Goal: Task Accomplishment & Management: Use online tool/utility

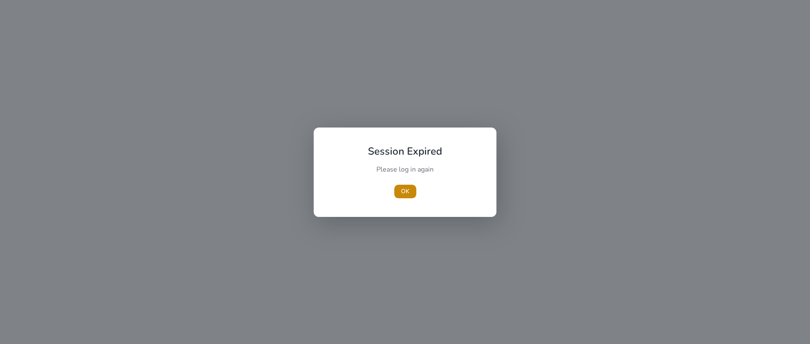
click at [392, 207] on div "Session Expired Please log in again [GEOGRAPHIC_DATA]" at bounding box center [405, 172] width 183 height 89
click at [406, 182] on span "button" at bounding box center [405, 191] width 22 height 20
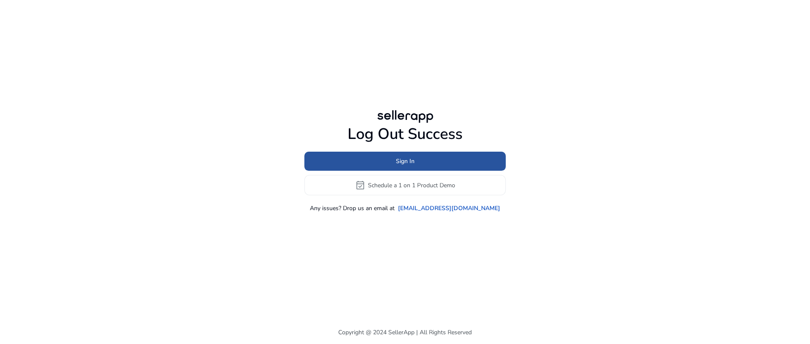
click at [412, 157] on button "Sign In" at bounding box center [404, 161] width 201 height 19
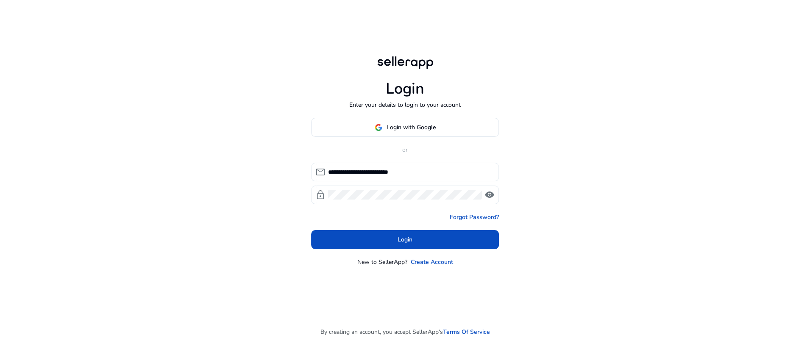
click at [398, 167] on div "**********" at bounding box center [410, 172] width 164 height 19
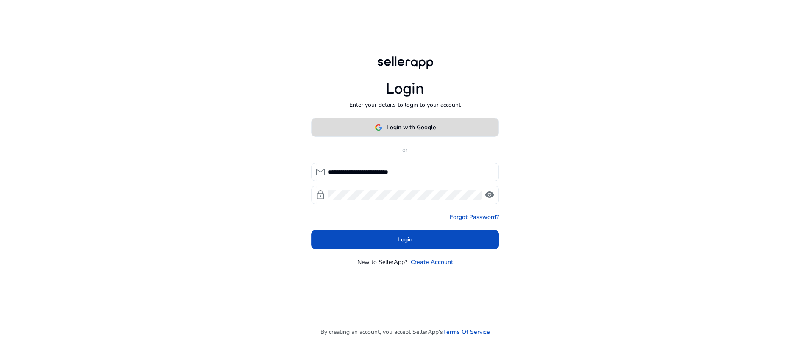
click at [398, 133] on span at bounding box center [405, 127] width 187 height 20
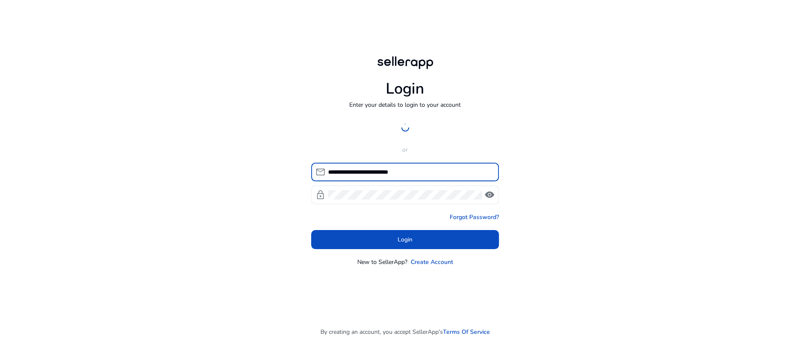
click at [401, 168] on input "**********" at bounding box center [410, 171] width 164 height 9
type input "**********"
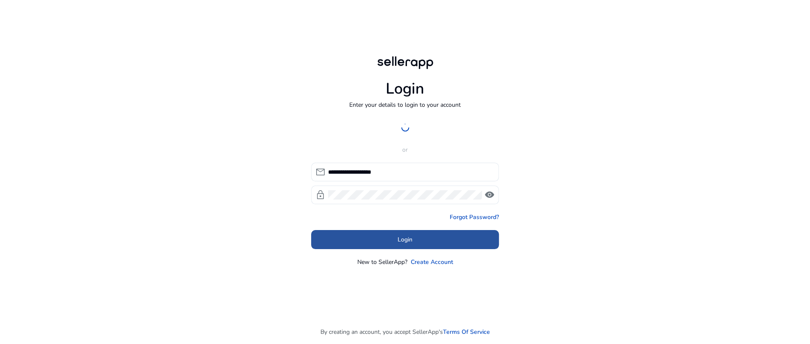
click at [370, 239] on span at bounding box center [405, 240] width 188 height 20
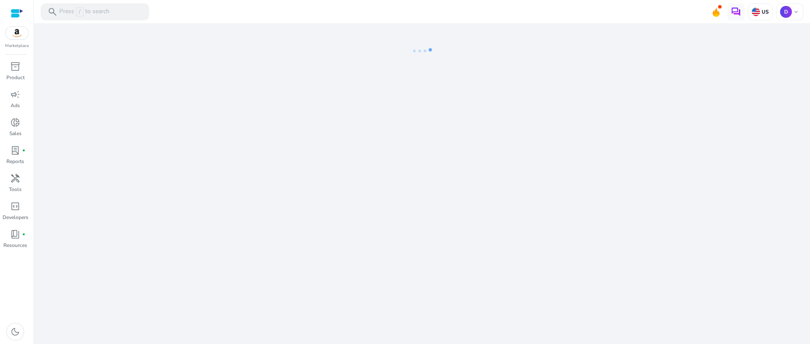
click at [202, 14] on mat-toolbar "search Press / to search US D keyboard_arrow_down" at bounding box center [422, 11] width 776 height 23
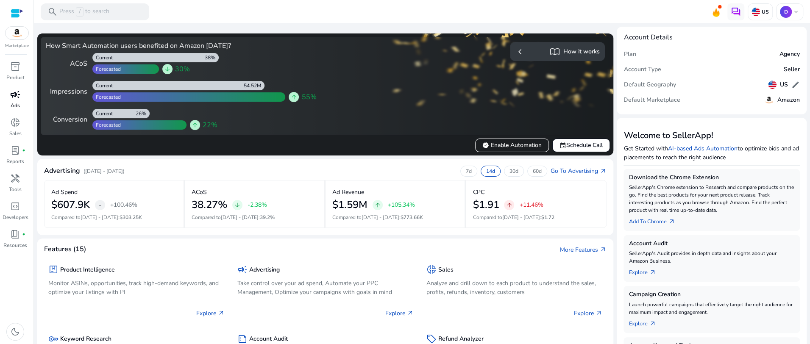
click at [13, 97] on span "campaign" at bounding box center [15, 94] width 10 height 10
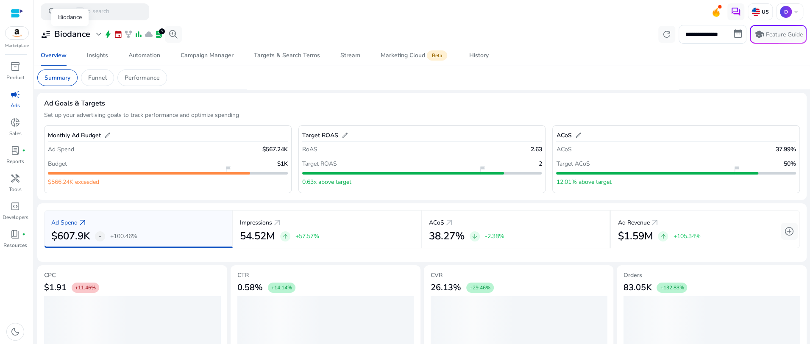
click at [81, 34] on h3 "Biodance" at bounding box center [72, 34] width 36 height 10
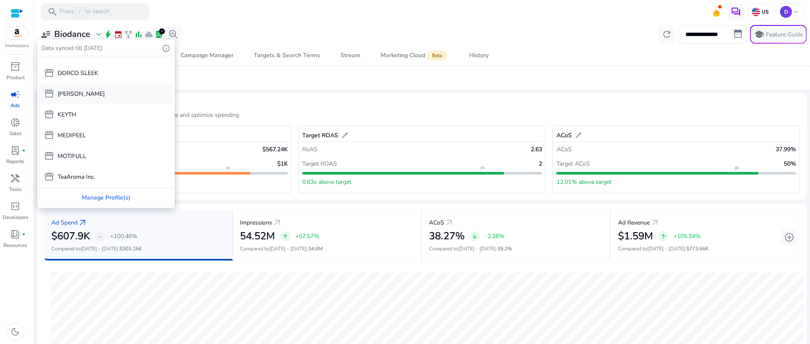
click at [95, 95] on div "storefront [PERSON_NAME]" at bounding box center [106, 93] width 134 height 20
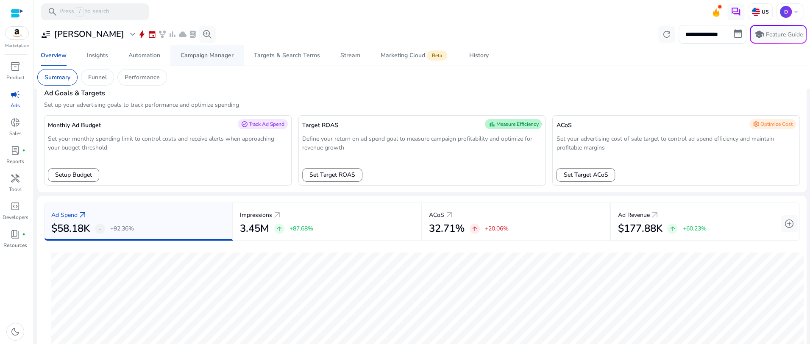
scroll to position [10, 0]
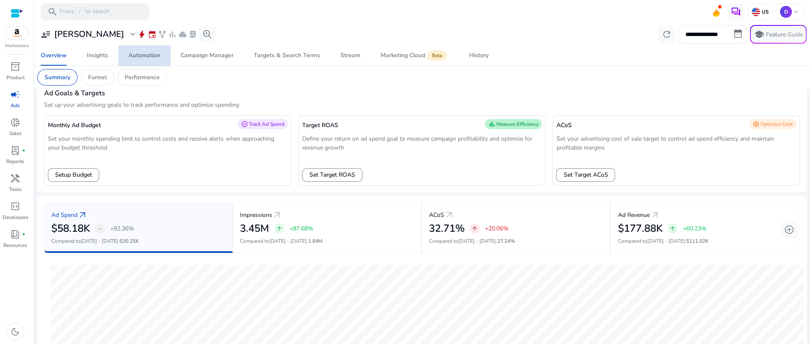
click at [140, 56] on div "Automation" at bounding box center [144, 56] width 32 height 6
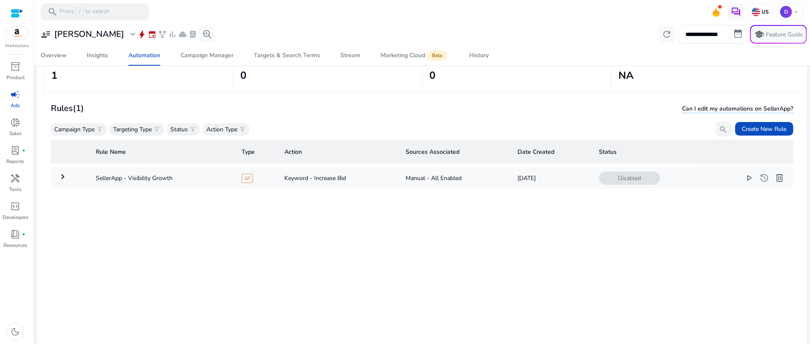
scroll to position [61, 0]
click at [753, 128] on span "Create New Rule" at bounding box center [764, 127] width 45 height 9
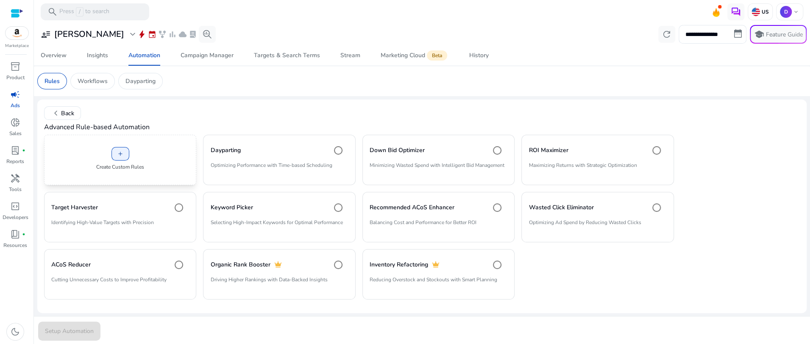
click at [129, 161] on div "add Create Custom Rules" at bounding box center [120, 160] width 152 height 50
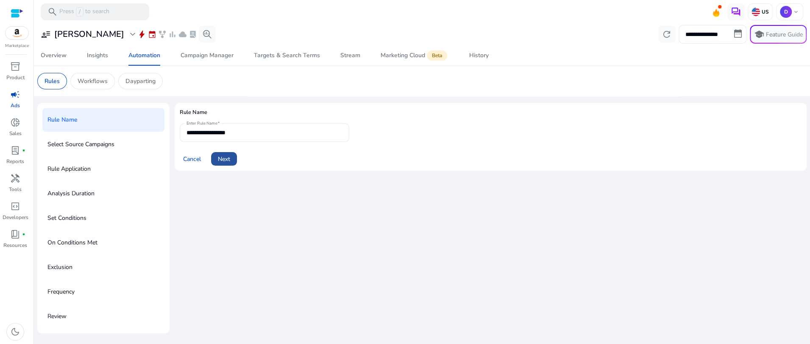
click at [217, 161] on span at bounding box center [224, 159] width 26 height 20
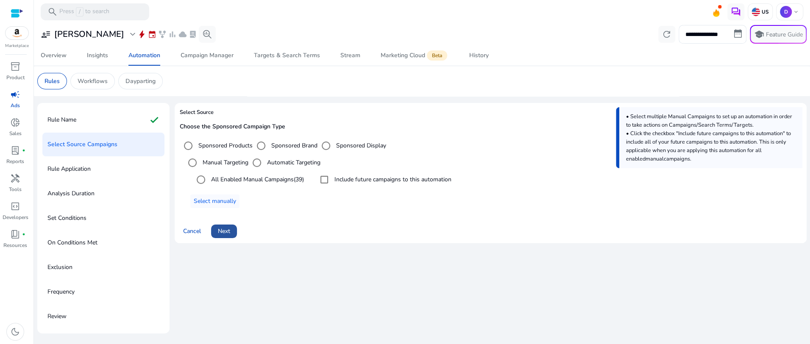
click at [223, 229] on span "Next" at bounding box center [224, 231] width 12 height 9
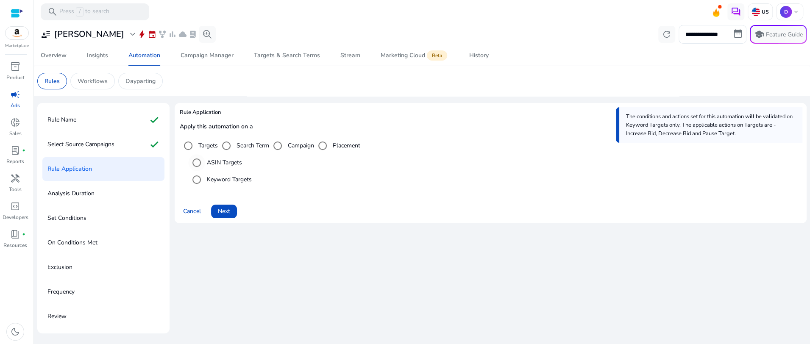
click at [232, 165] on label "ASIN Targets" at bounding box center [223, 162] width 37 height 9
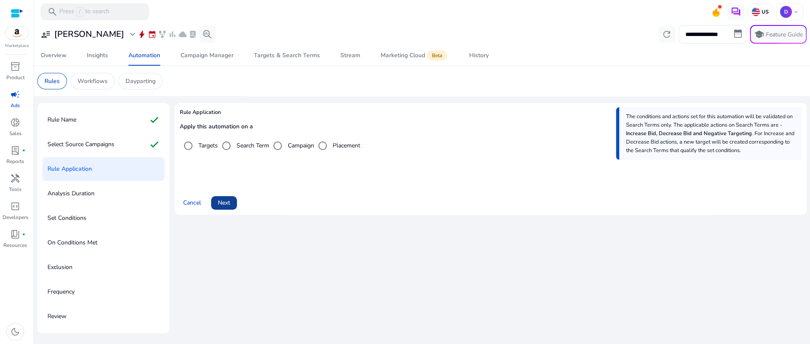
click at [231, 200] on span at bounding box center [224, 203] width 26 height 20
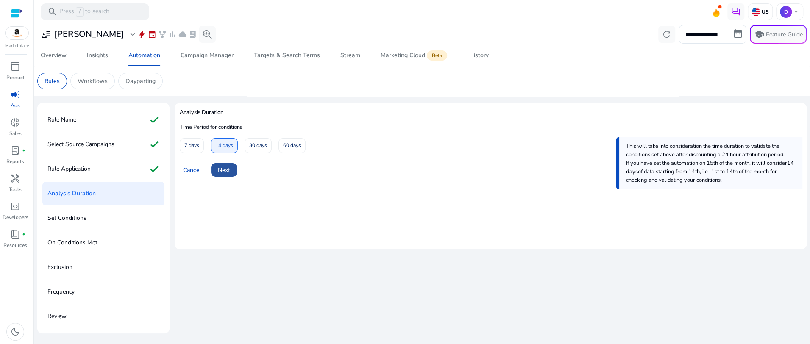
click at [223, 170] on span "Next" at bounding box center [224, 170] width 12 height 9
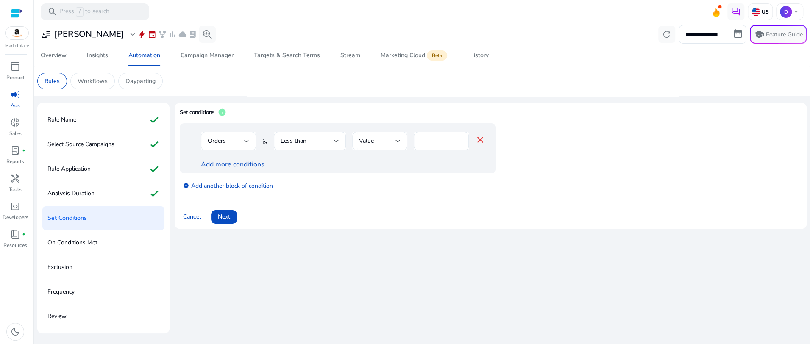
click at [231, 138] on div "Orders" at bounding box center [226, 140] width 36 height 9
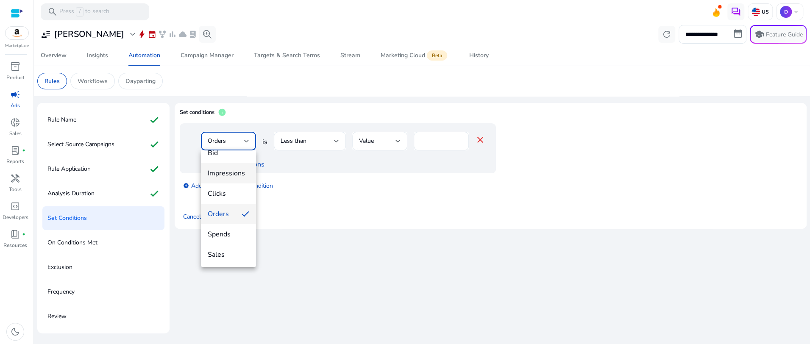
scroll to position [63, 0]
click at [239, 243] on span "ROAS" at bounding box center [229, 243] width 42 height 9
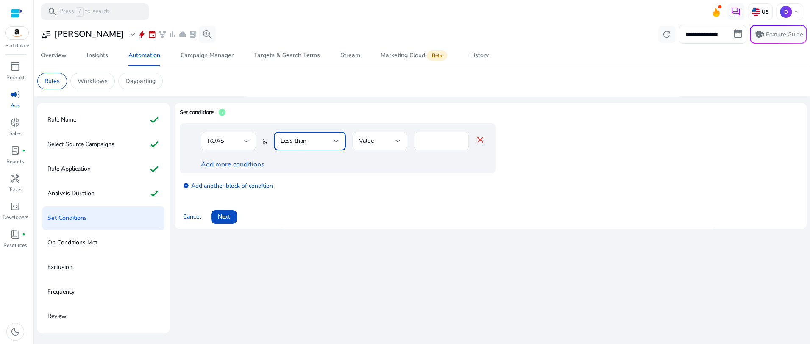
click at [323, 141] on div "Less than" at bounding box center [307, 140] width 53 height 9
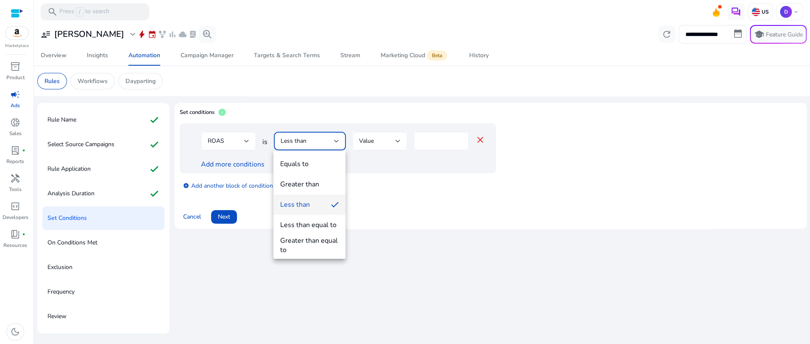
drag, startPoint x: 327, startPoint y: 180, endPoint x: 356, endPoint y: 150, distance: 40.8
click at [327, 180] on span "Greater than" at bounding box center [309, 184] width 58 height 9
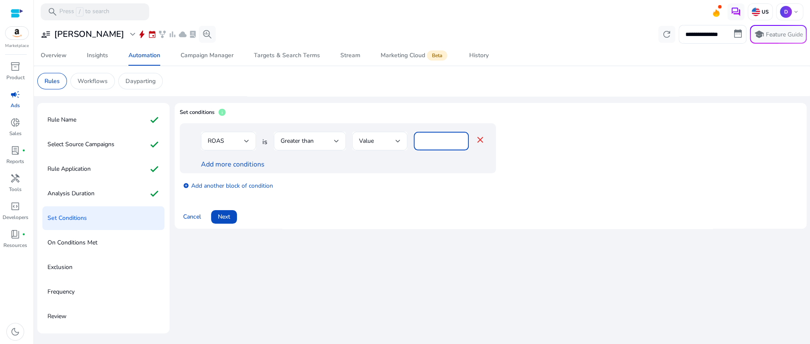
click at [442, 144] on input "*" at bounding box center [441, 140] width 42 height 9
type input "*"
click at [244, 164] on link "Add more conditions" at bounding box center [233, 164] width 64 height 9
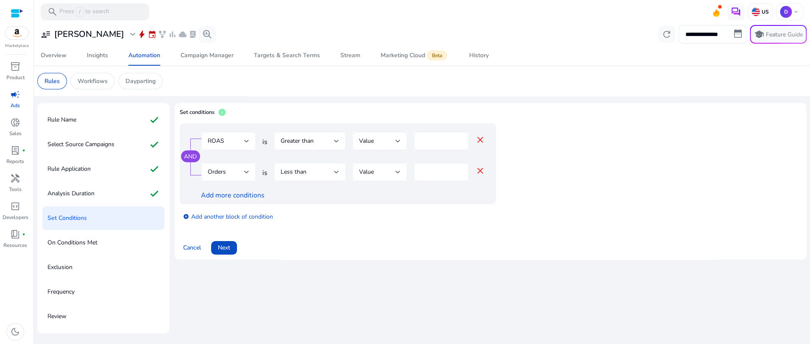
click at [302, 177] on div "Less than" at bounding box center [307, 171] width 53 height 9
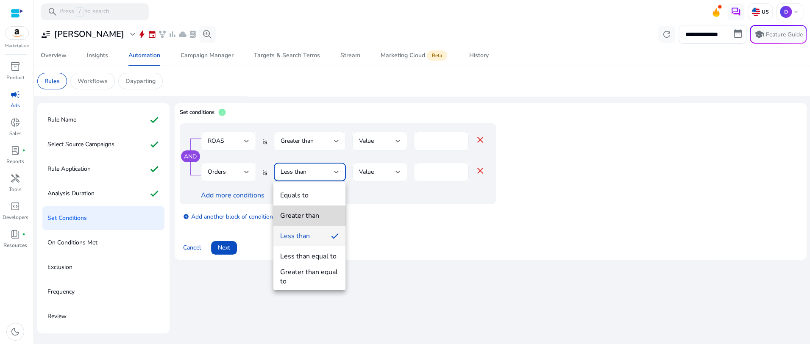
click at [324, 218] on span "Greater than" at bounding box center [309, 215] width 58 height 9
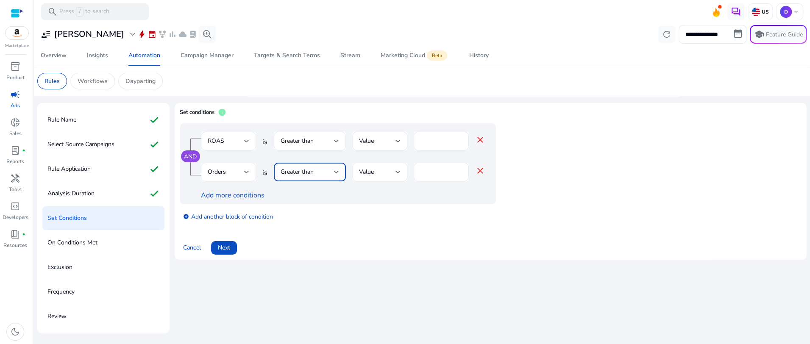
click at [311, 169] on span "Greater than" at bounding box center [297, 172] width 33 height 8
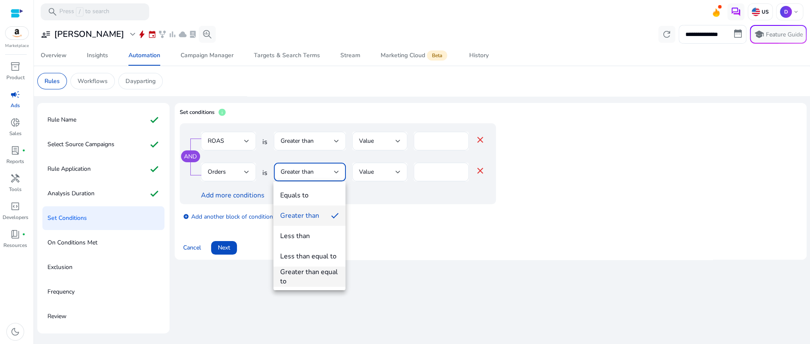
click at [311, 281] on div "Greater than equal to" at bounding box center [309, 276] width 58 height 19
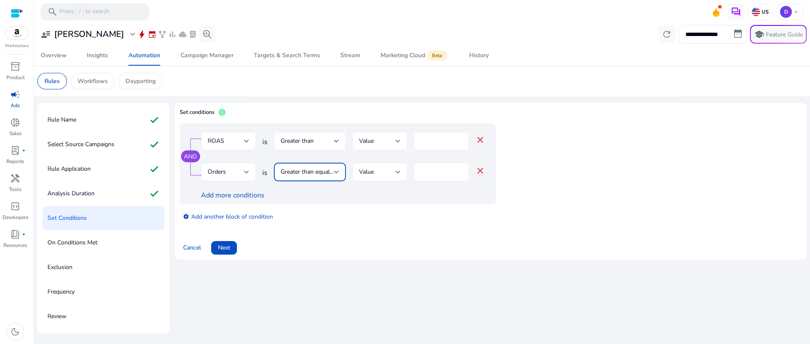
click at [445, 166] on div "*" at bounding box center [441, 172] width 42 height 19
type input "*"
click at [220, 246] on span "Next" at bounding box center [224, 247] width 12 height 9
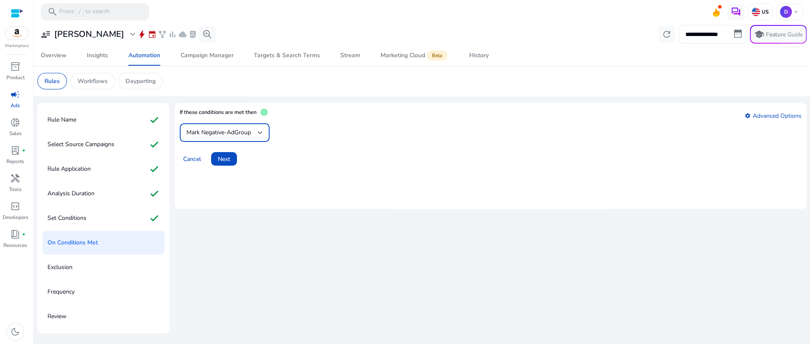
click at [222, 136] on span "Mark Negative-AdGroup" at bounding box center [218, 132] width 64 height 8
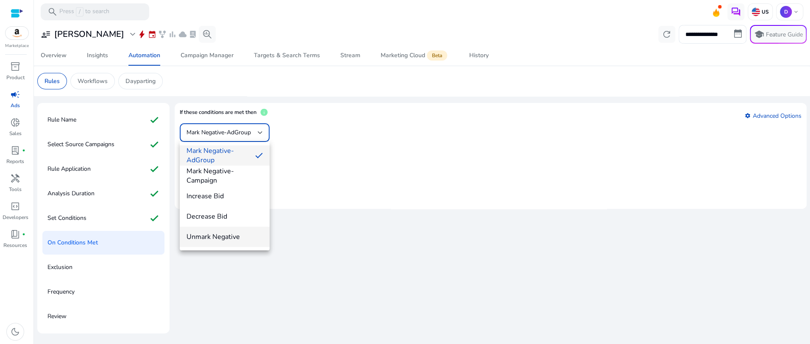
click at [240, 242] on mat-option "Unmark Negative" at bounding box center [225, 237] width 90 height 20
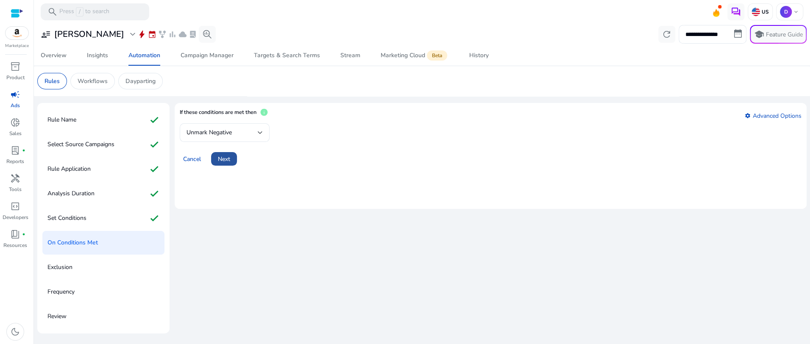
click at [214, 157] on span at bounding box center [224, 159] width 26 height 20
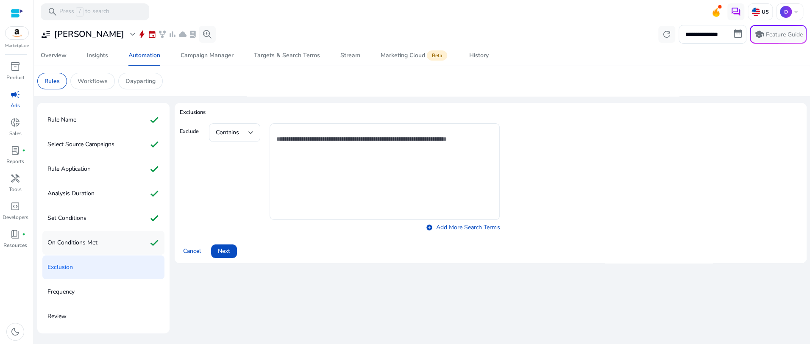
click at [118, 241] on div "On Conditions Met check" at bounding box center [103, 243] width 122 height 24
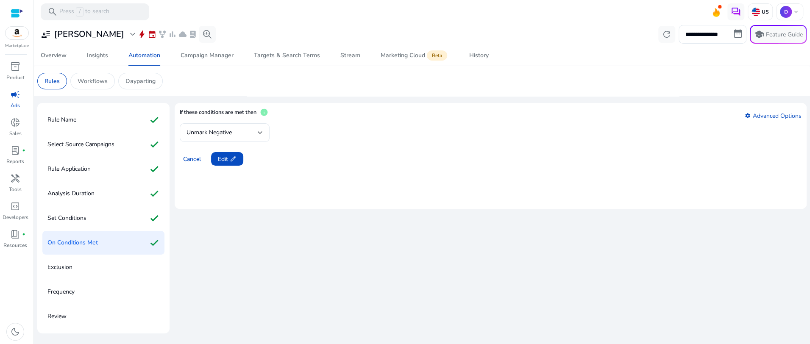
click at [215, 133] on mat-form-field "Unmark Negative" at bounding box center [225, 132] width 90 height 19
click at [242, 133] on mat-form-field "Unmark Negative" at bounding box center [225, 132] width 90 height 19
drag, startPoint x: 275, startPoint y: 135, endPoint x: 270, endPoint y: 136, distance: 5.4
click at [270, 136] on div "Unmark Negative" at bounding box center [491, 132] width 622 height 19
click at [263, 134] on mat-form-field "Unmark Negative" at bounding box center [225, 132] width 90 height 19
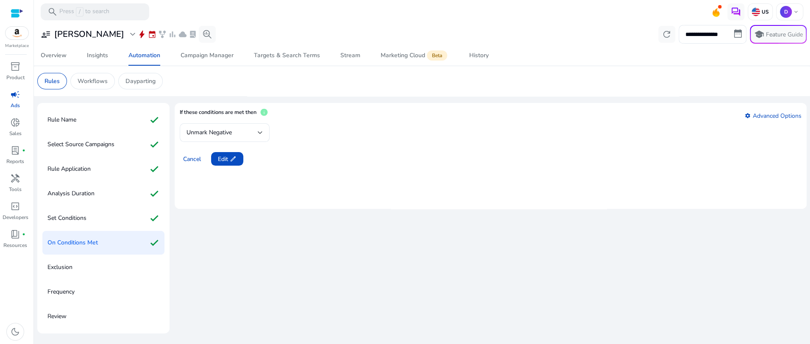
click at [260, 132] on mat-form-field "Unmark Negative" at bounding box center [225, 132] width 90 height 19
click at [87, 271] on div "Exclusion" at bounding box center [103, 268] width 122 height 24
click at [235, 149] on span at bounding box center [227, 159] width 32 height 20
click at [229, 151] on span at bounding box center [224, 159] width 26 height 20
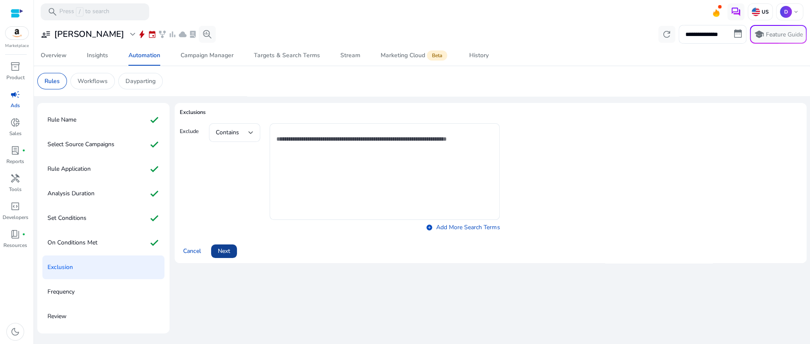
click at [226, 249] on span "Next" at bounding box center [224, 251] width 12 height 9
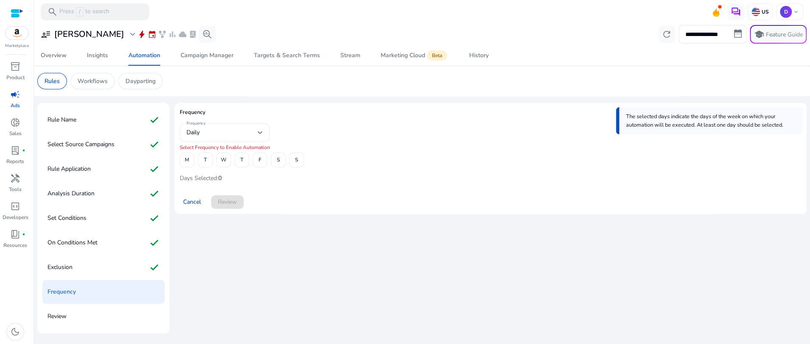
click at [215, 137] on div "Daily" at bounding box center [221, 132] width 71 height 9
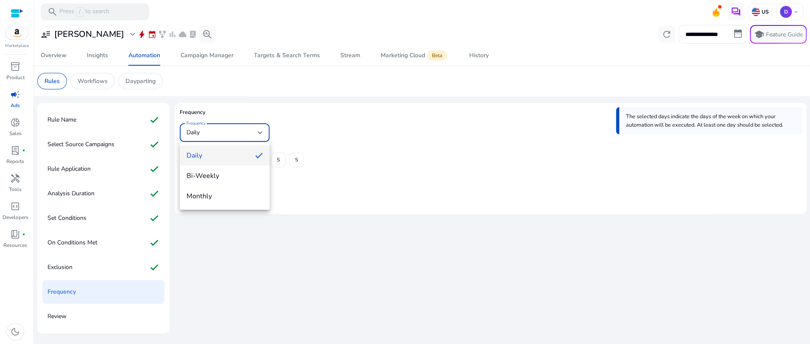
click at [228, 156] on span "Daily" at bounding box center [217, 155] width 62 height 9
click at [223, 162] on span "W" at bounding box center [224, 160] width 6 height 15
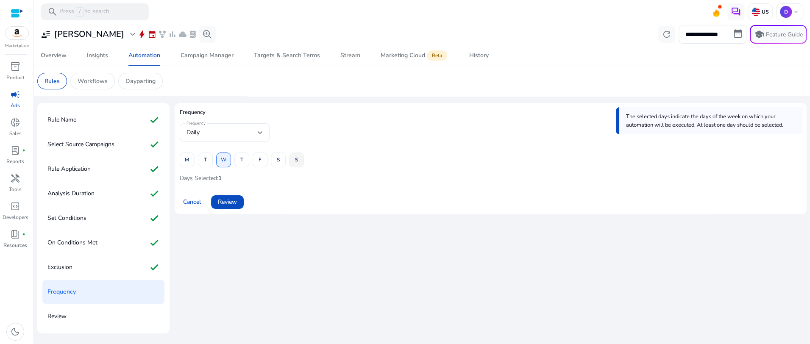
click at [289, 160] on span at bounding box center [296, 160] width 14 height 20
click at [228, 197] on span at bounding box center [227, 202] width 33 height 20
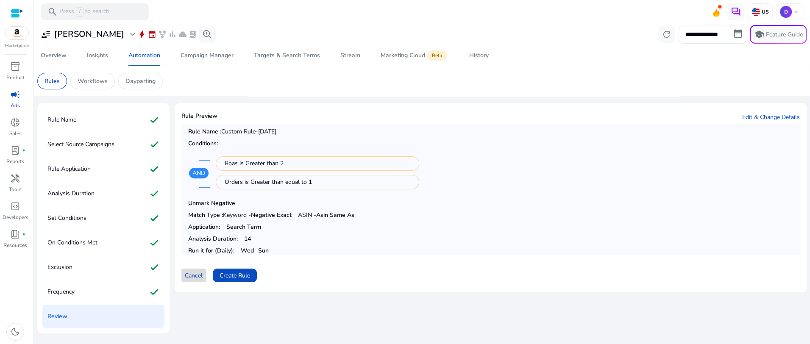
click at [189, 282] on span at bounding box center [193, 275] width 25 height 20
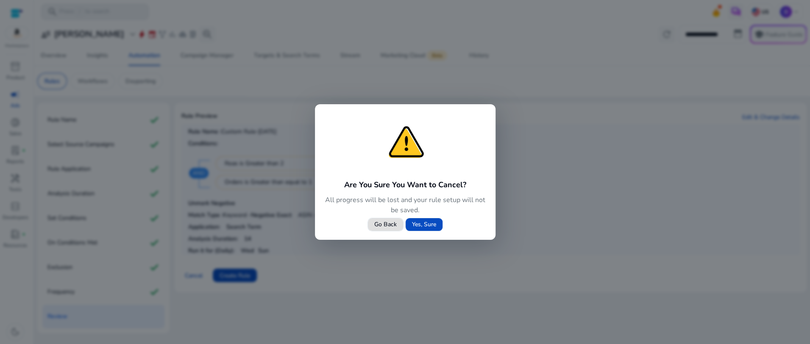
click at [573, 89] on div at bounding box center [405, 172] width 810 height 344
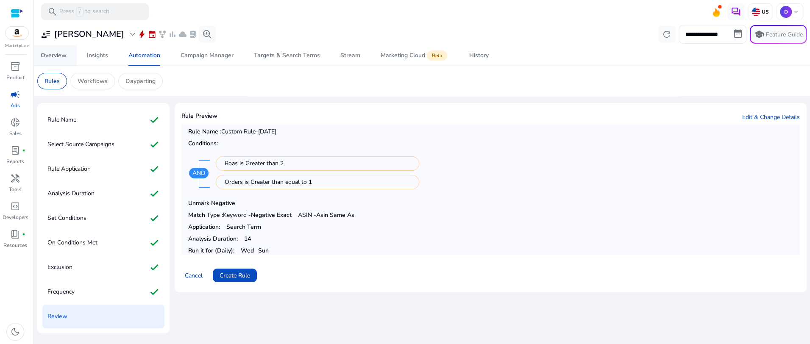
click at [64, 58] on div "Overview" at bounding box center [54, 56] width 26 height 6
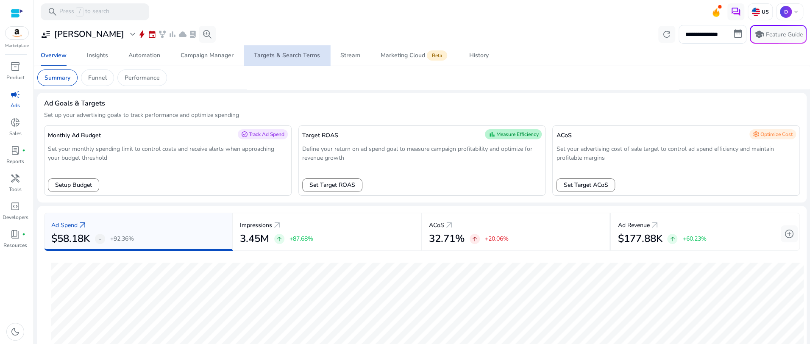
click at [297, 53] on div "Targets & Search Terms" at bounding box center [287, 56] width 66 height 6
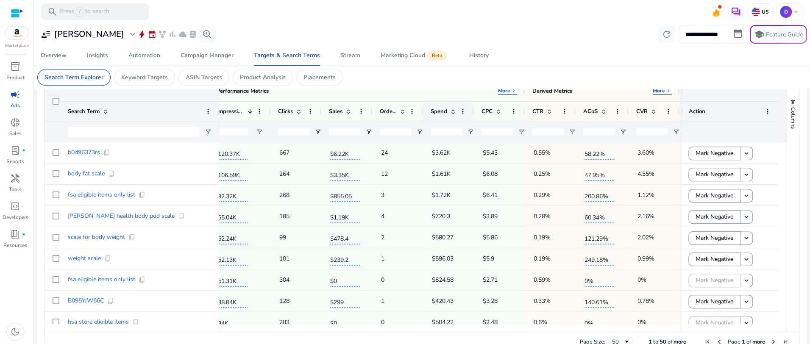
click at [452, 112] on span at bounding box center [453, 111] width 7 height 7
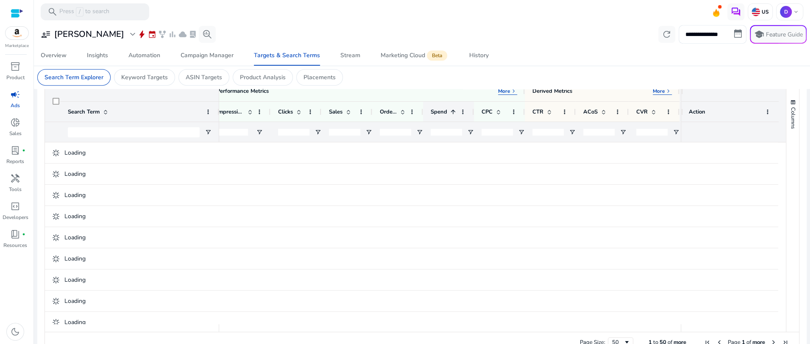
click at [456, 111] on div "Spend 1" at bounding box center [449, 112] width 36 height 20
click at [453, 110] on span at bounding box center [453, 111] width 7 height 7
click at [347, 113] on span at bounding box center [348, 111] width 7 height 7
click at [348, 112] on span at bounding box center [348, 111] width 7 height 7
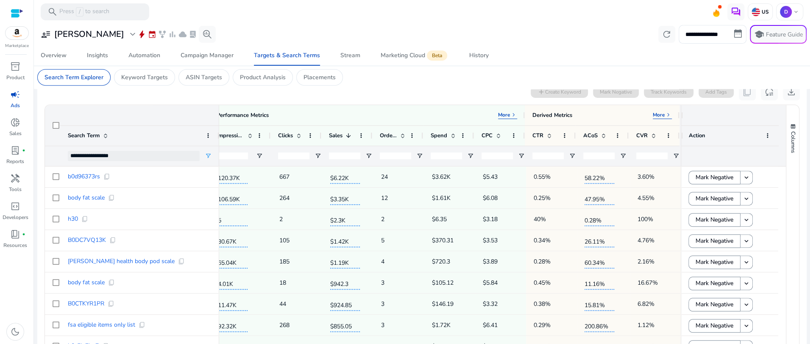
scroll to position [0, 318]
click at [665, 113] on span "keyboard_arrow_right" at bounding box center [668, 114] width 7 height 7
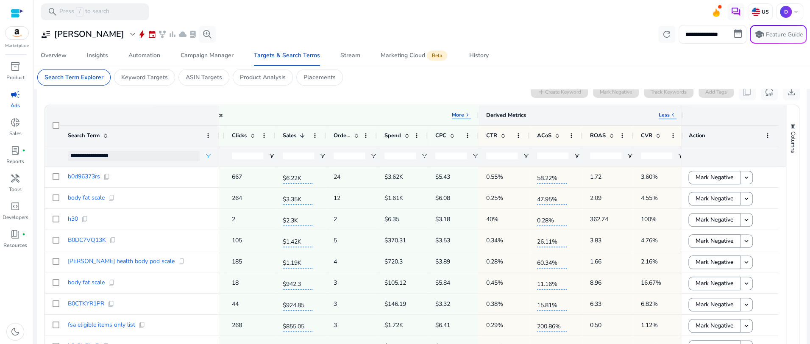
scroll to position [0, 0]
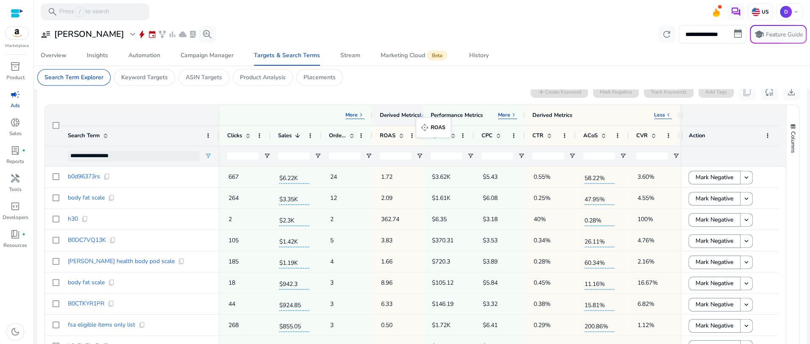
drag, startPoint x: 588, startPoint y: 135, endPoint x: 420, endPoint y: 122, distance: 169.1
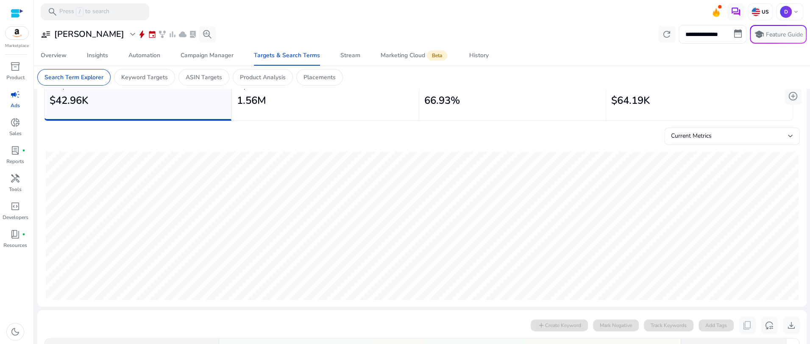
scroll to position [85, 0]
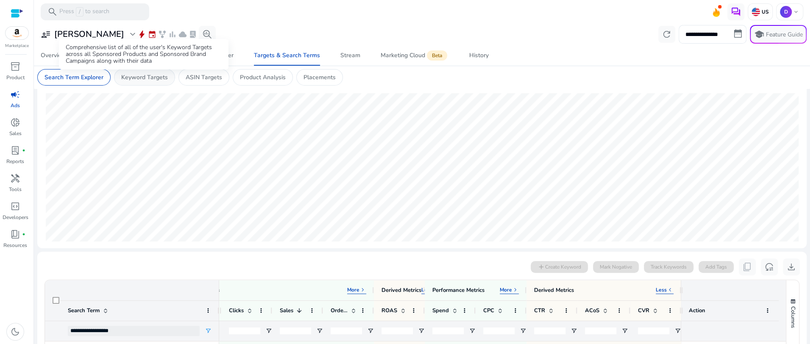
click at [135, 75] on p "Keyword Targets" at bounding box center [144, 77] width 47 height 9
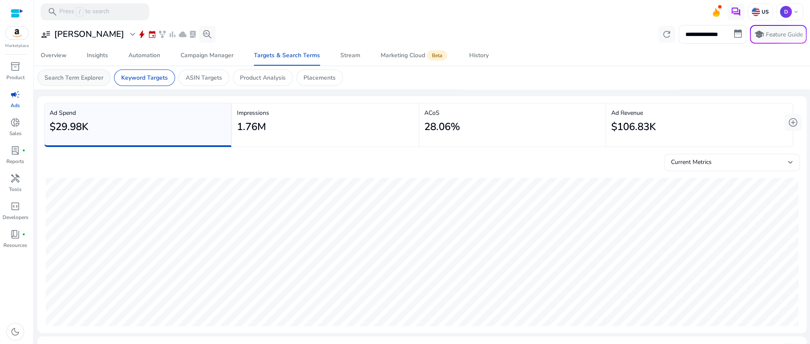
click at [103, 73] on div "Search Term Explorer" at bounding box center [73, 78] width 73 height 17
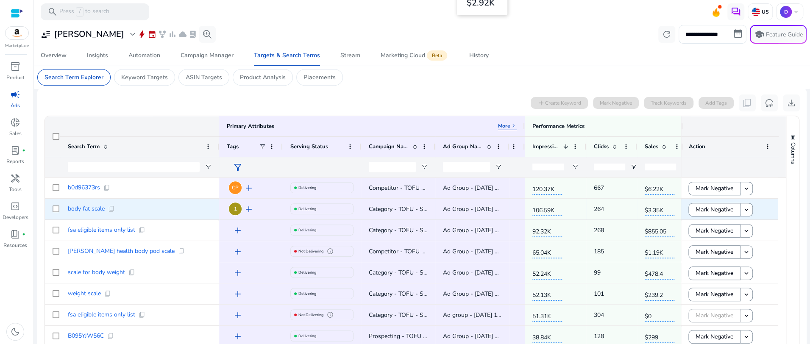
scroll to position [303, 0]
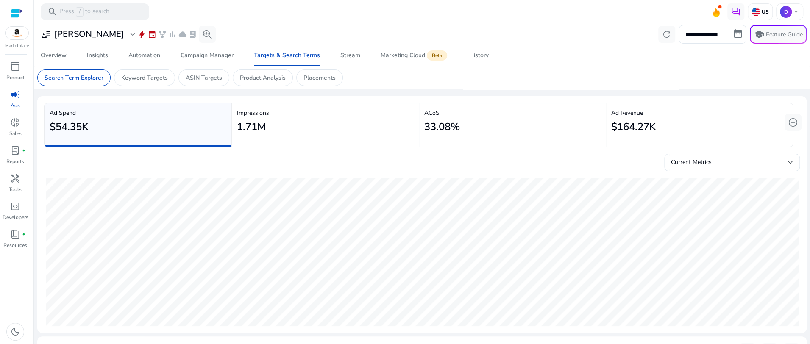
scroll to position [303, 0]
